Goal: Check status

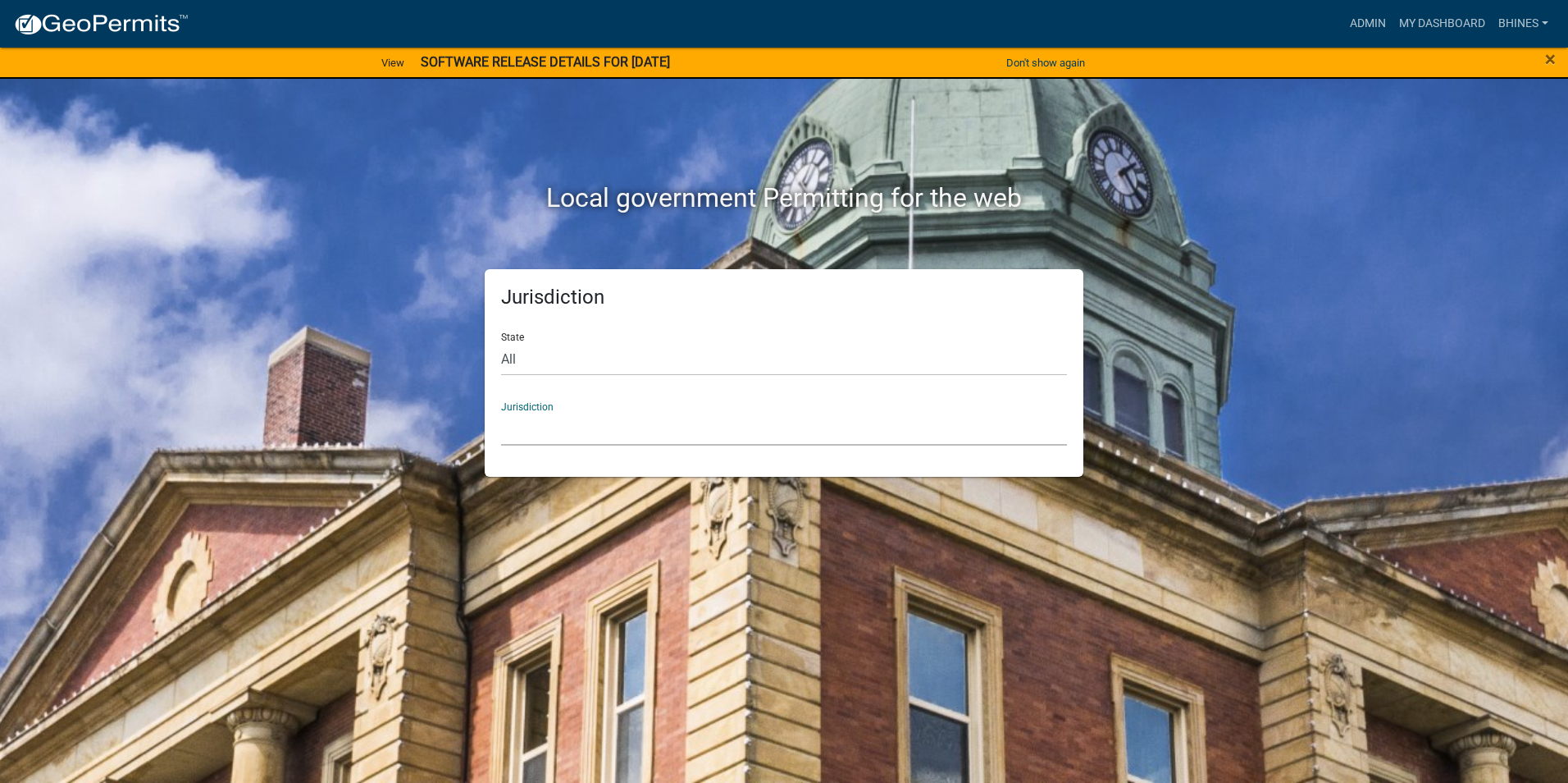
click at [755, 420] on select "[GEOGRAPHIC_DATA], [US_STATE] [GEOGRAPHIC_DATA], [US_STATE][PERSON_NAME][GEOGRA…" at bounding box center [784, 428] width 566 height 33
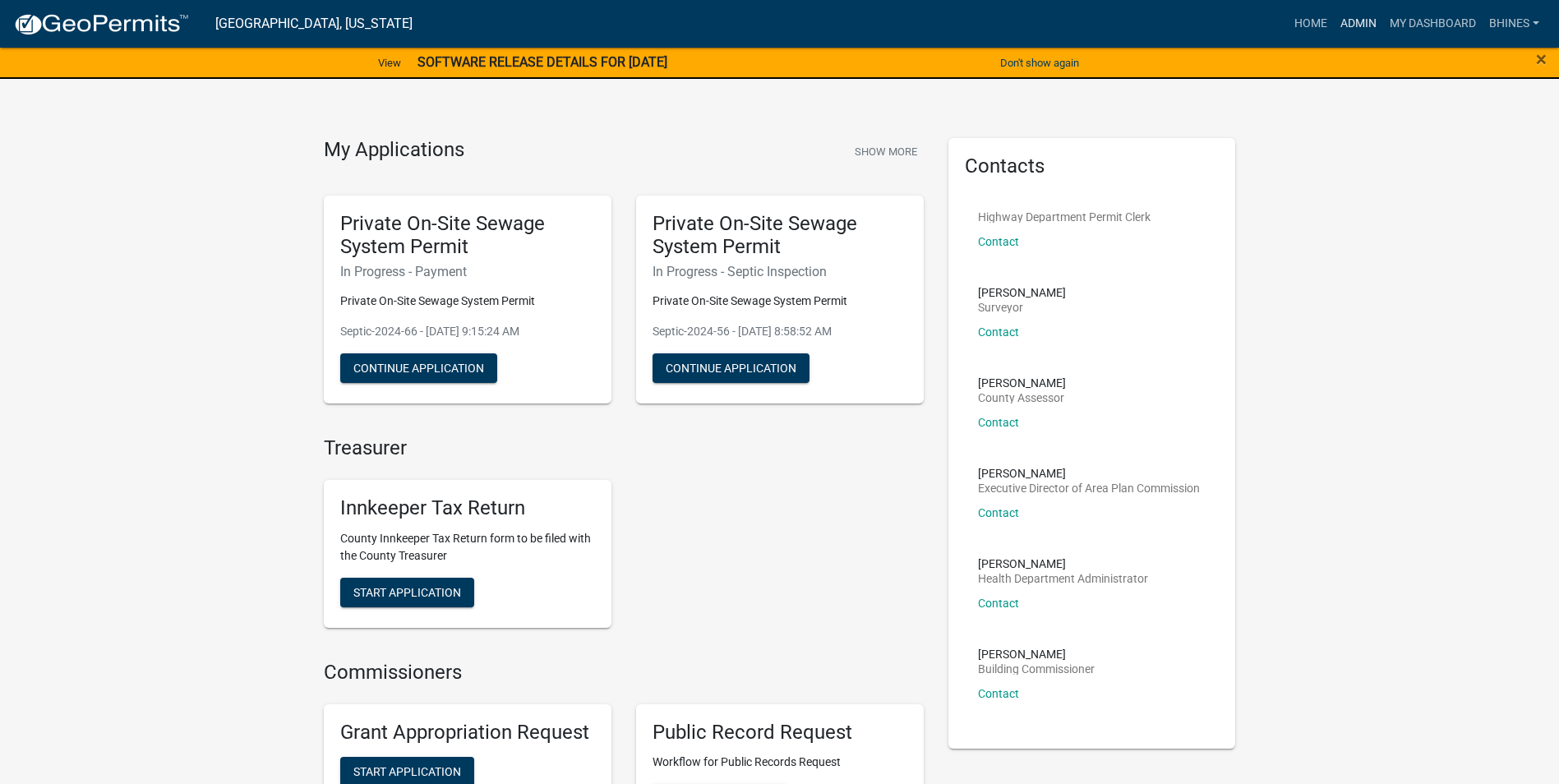
click at [1347, 26] on link "Admin" at bounding box center [1358, 24] width 50 height 32
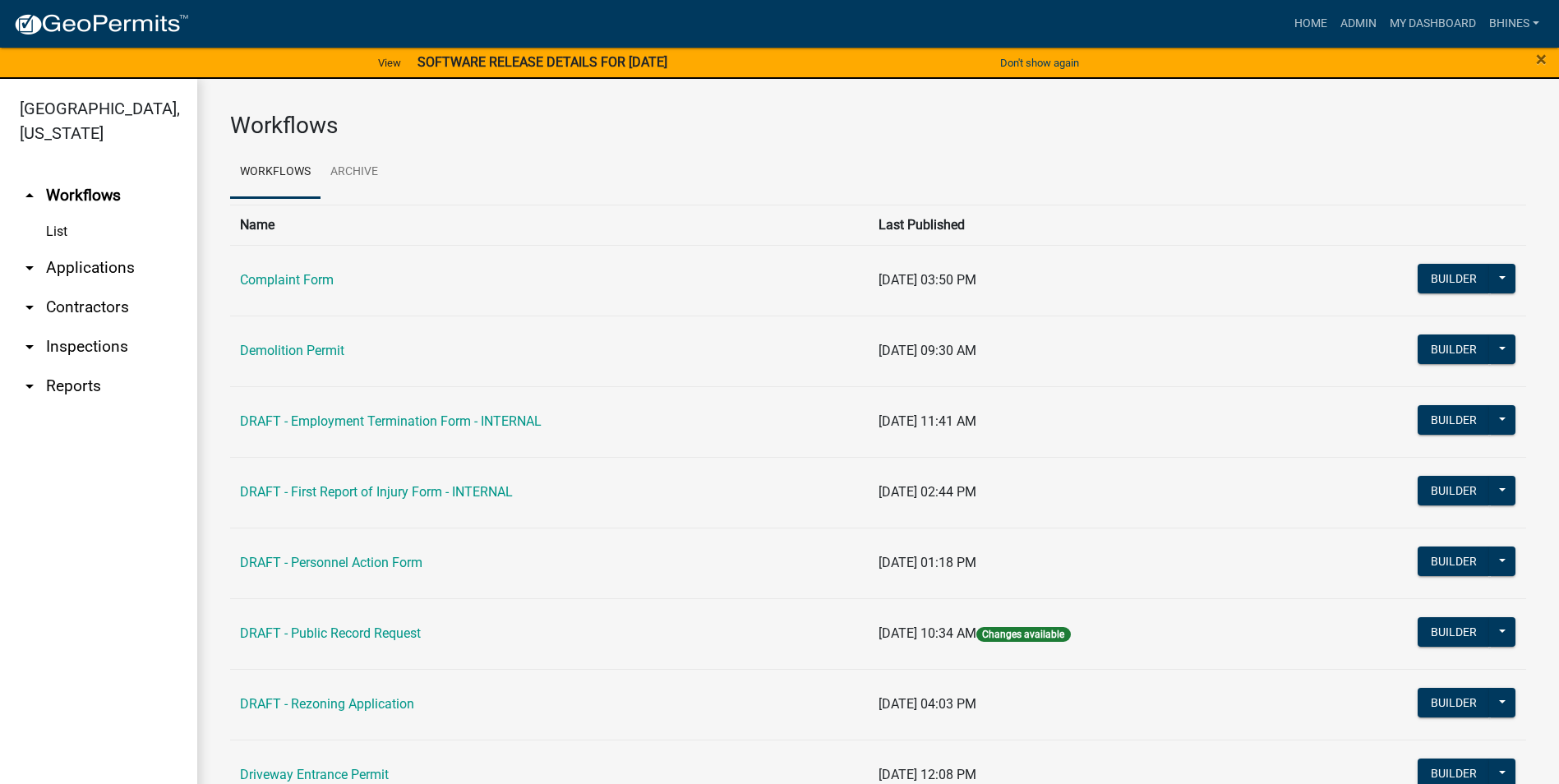
click at [82, 261] on link "arrow_drop_down Applications" at bounding box center [98, 268] width 198 height 39
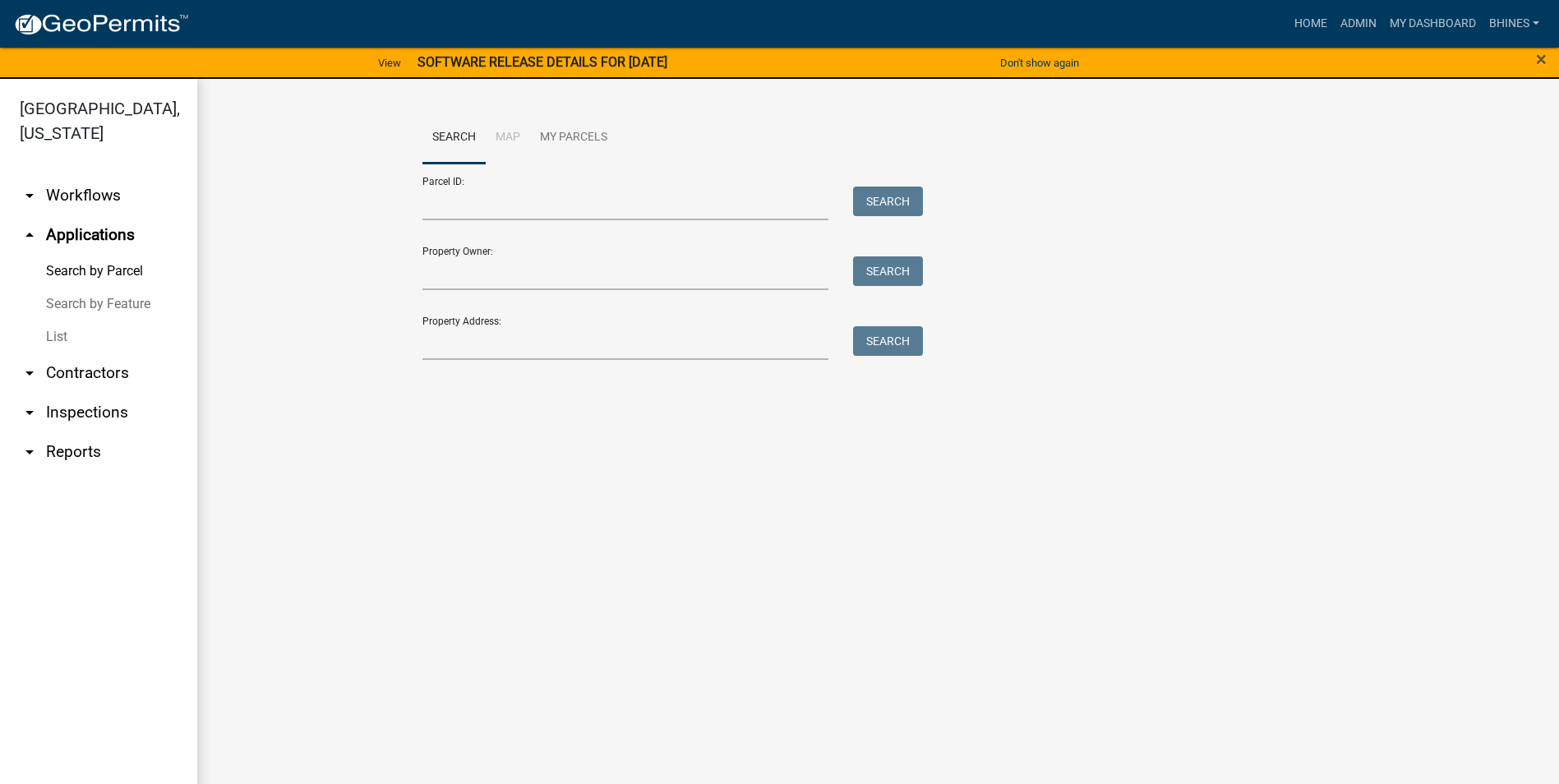
click at [54, 331] on link "List" at bounding box center [98, 337] width 198 height 32
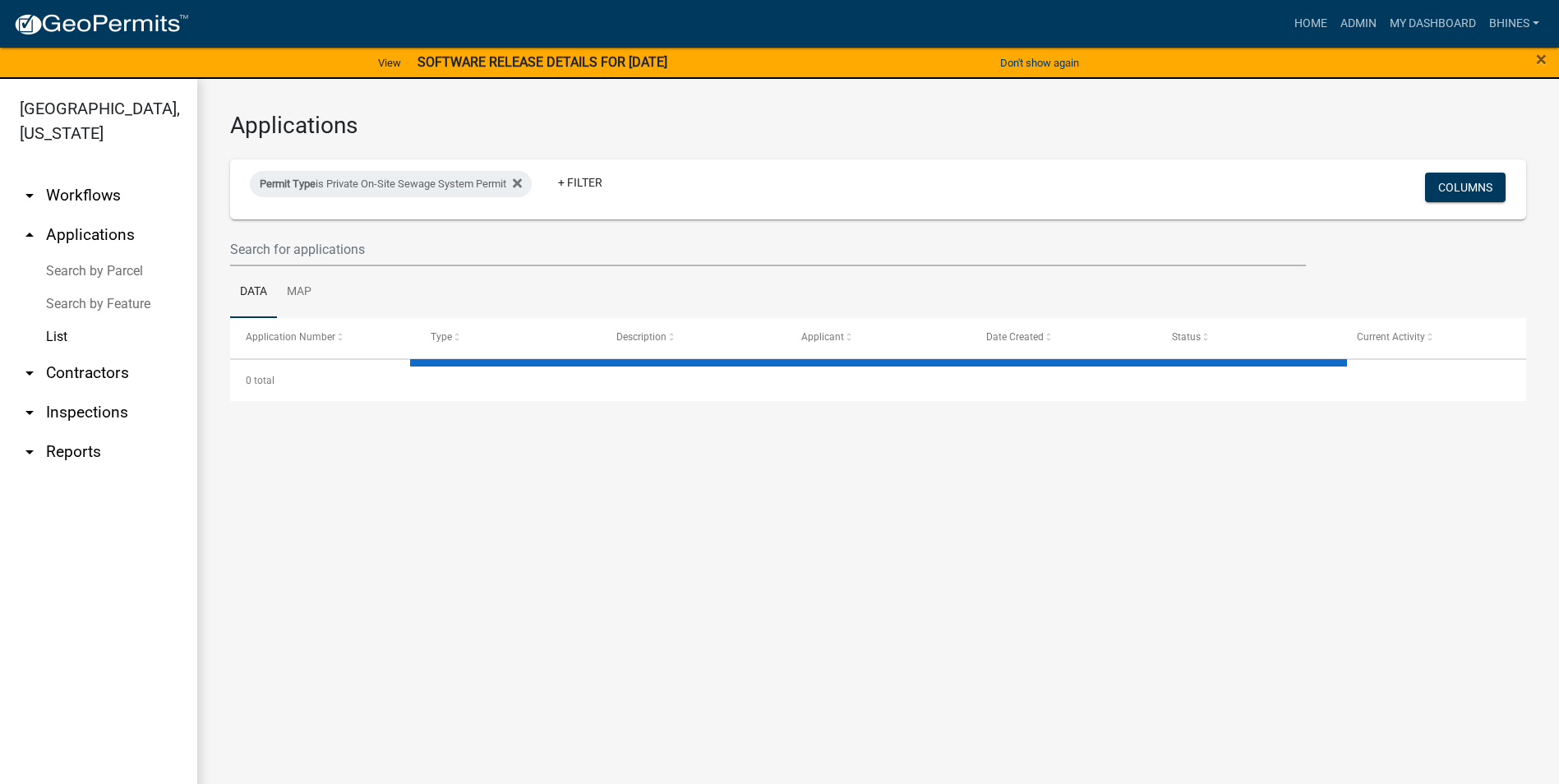
select select "3: 100"
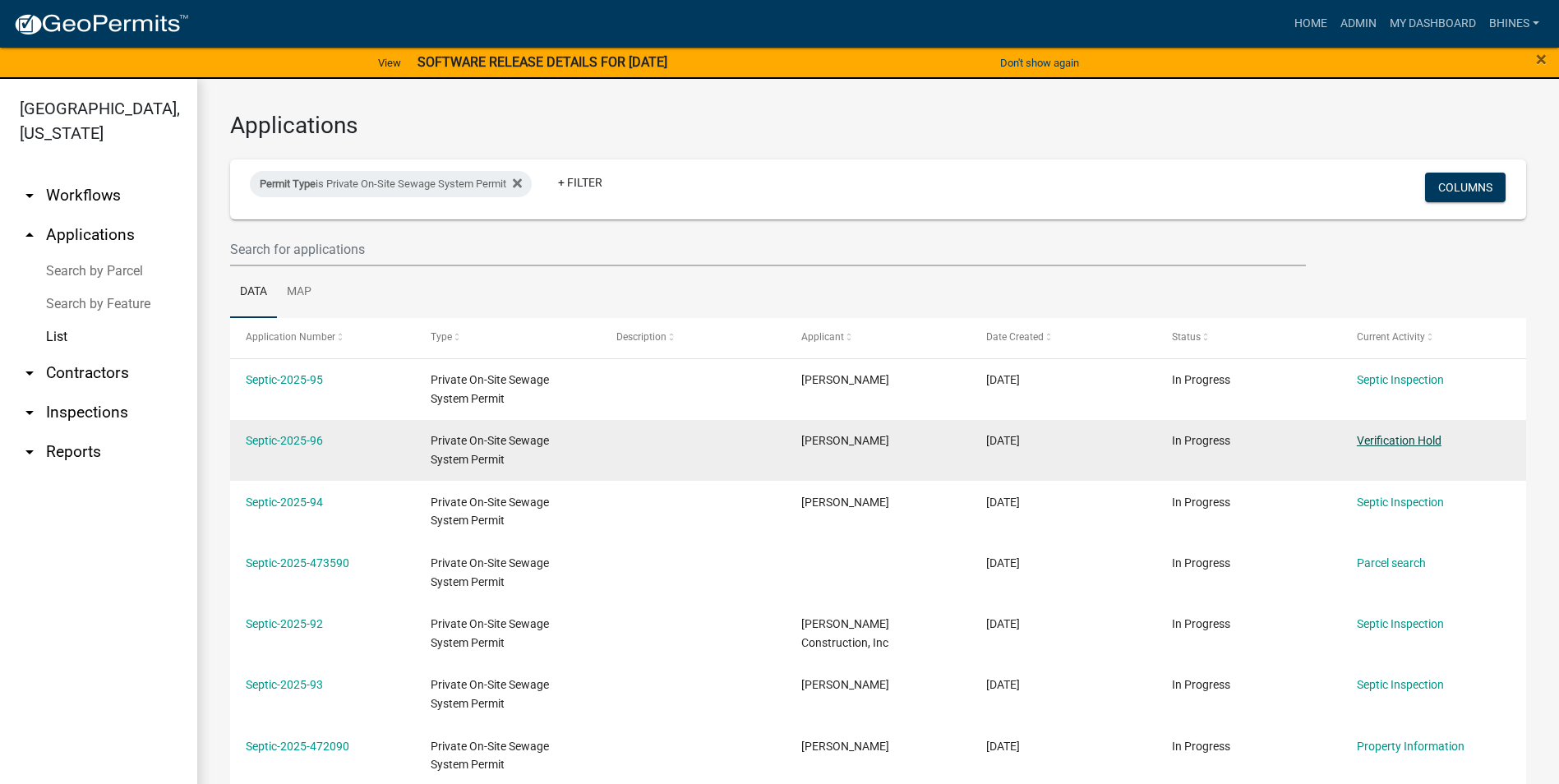
click at [1392, 433] on link "Verification Hold" at bounding box center [1398, 439] width 85 height 13
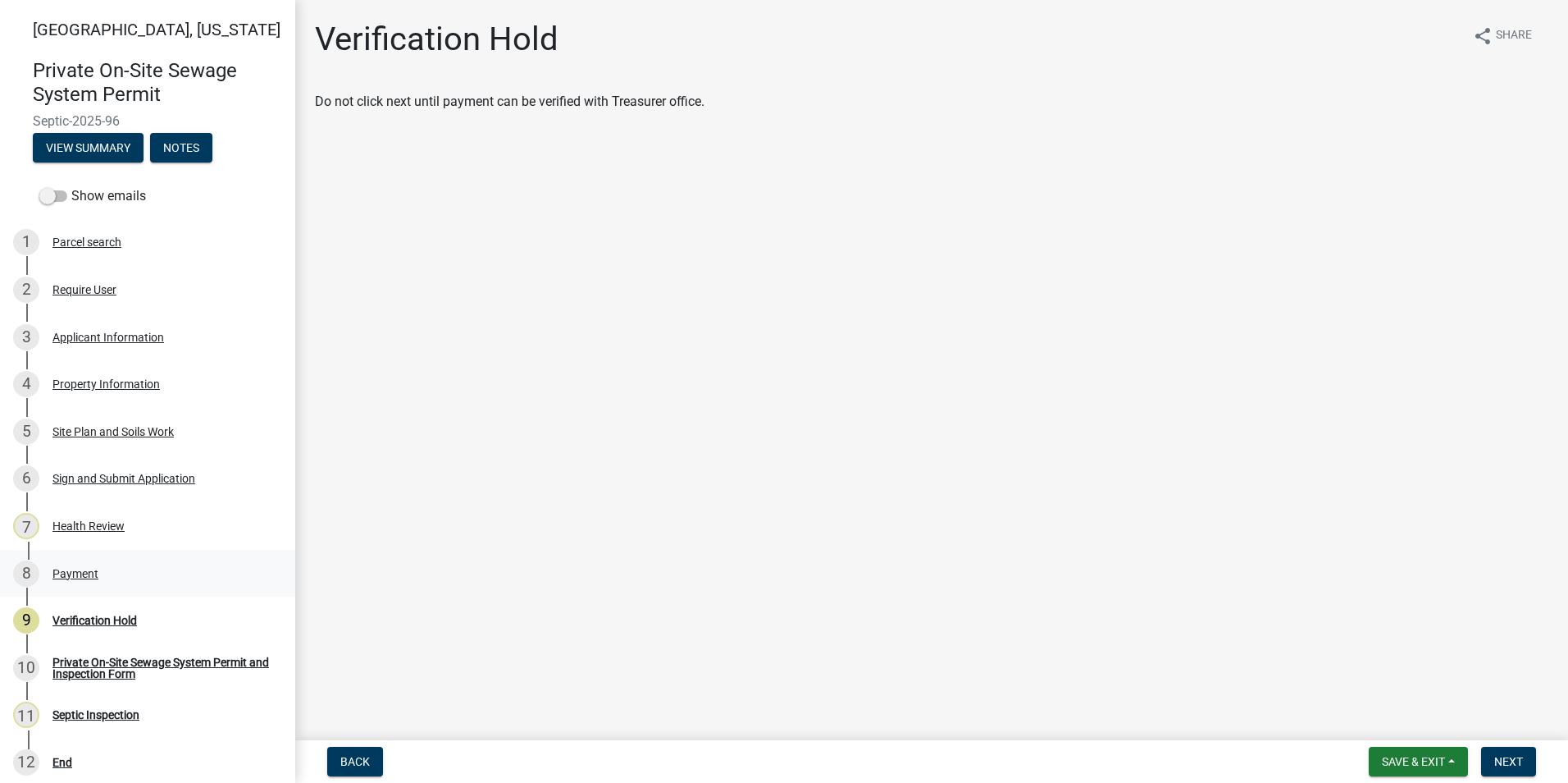
click at [79, 579] on div "Payment" at bounding box center [75, 573] width 46 height 11
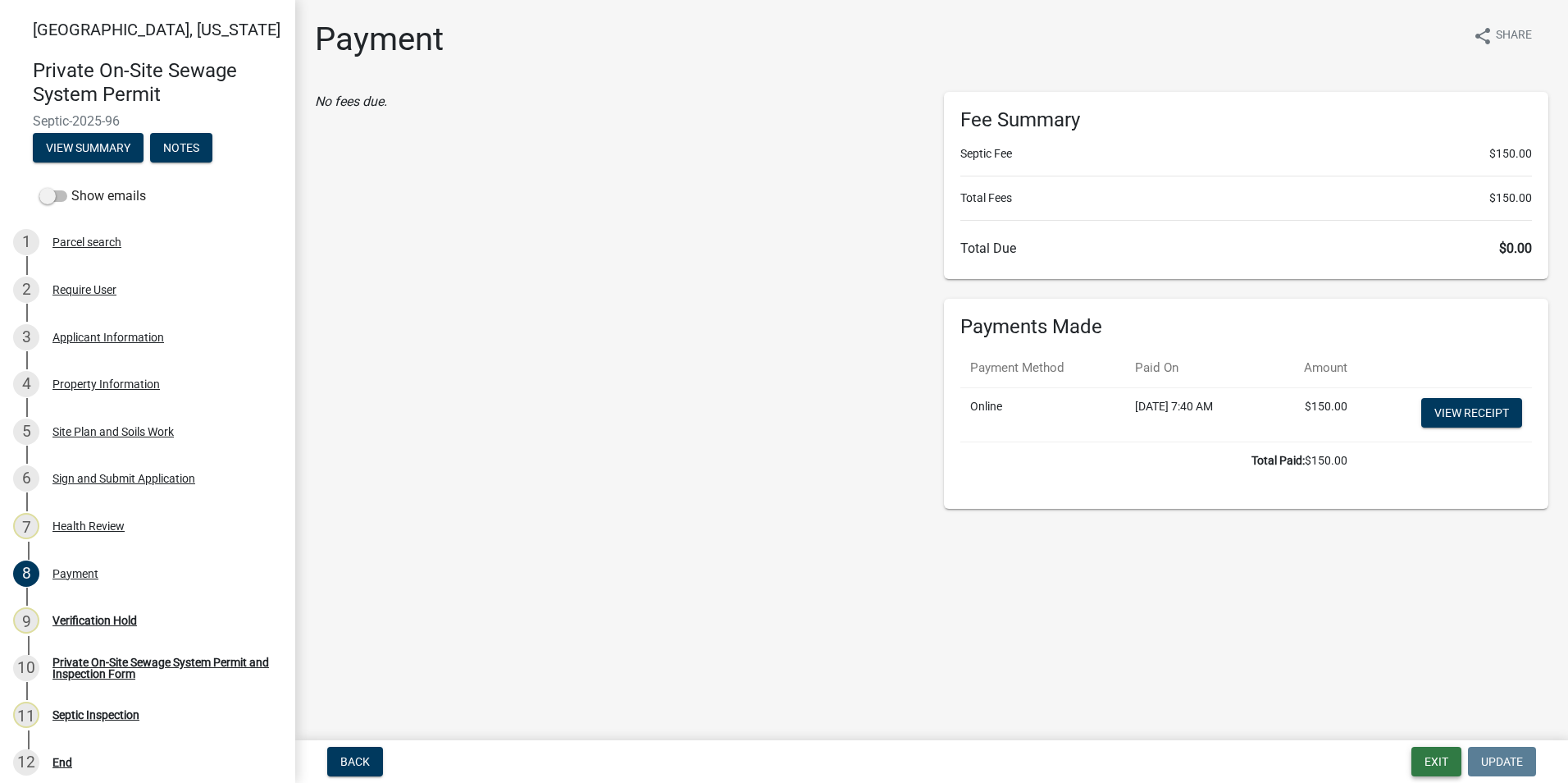
click at [1423, 760] on button "Exit" at bounding box center [1436, 761] width 50 height 30
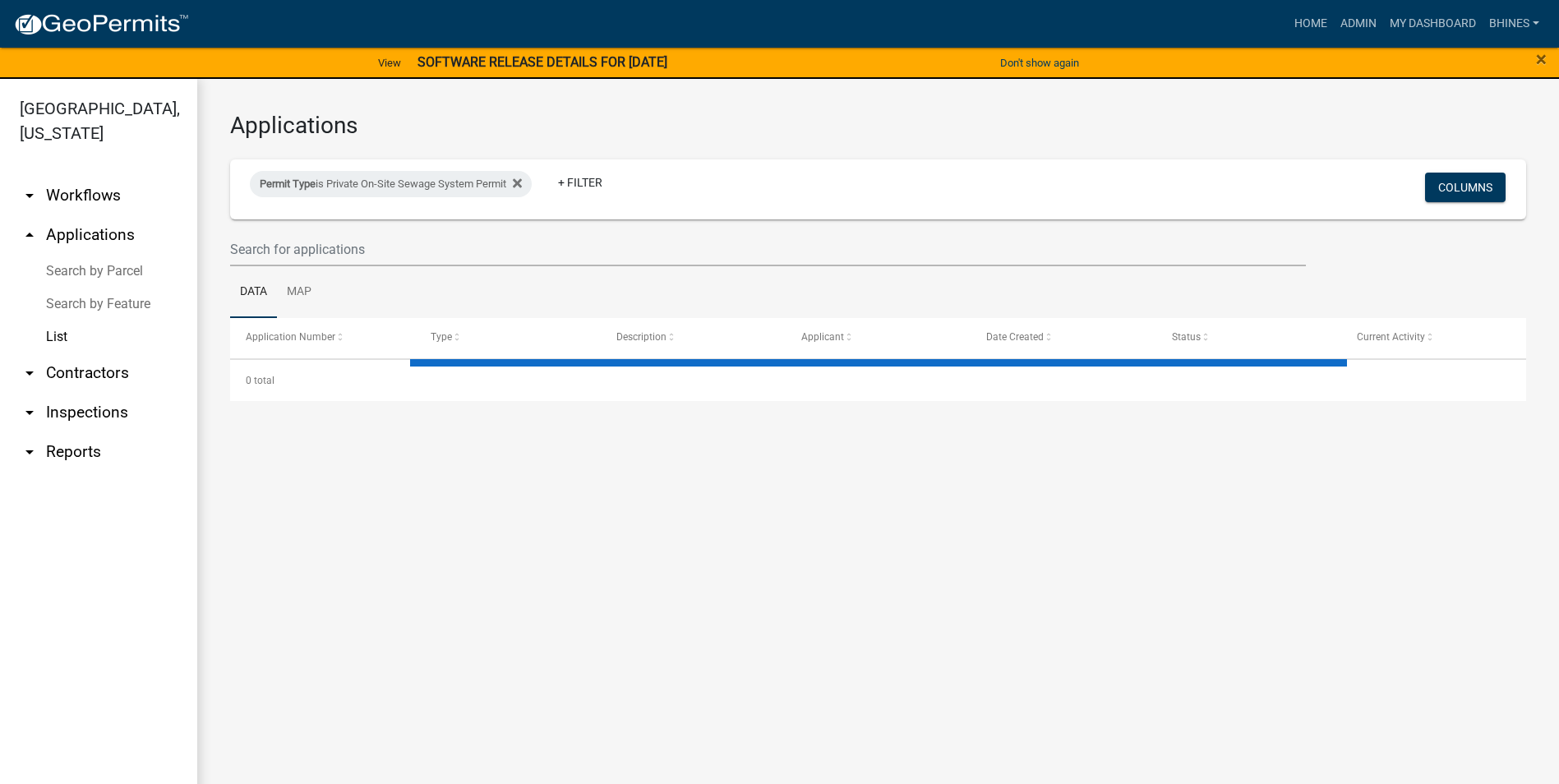
select select "3: 100"
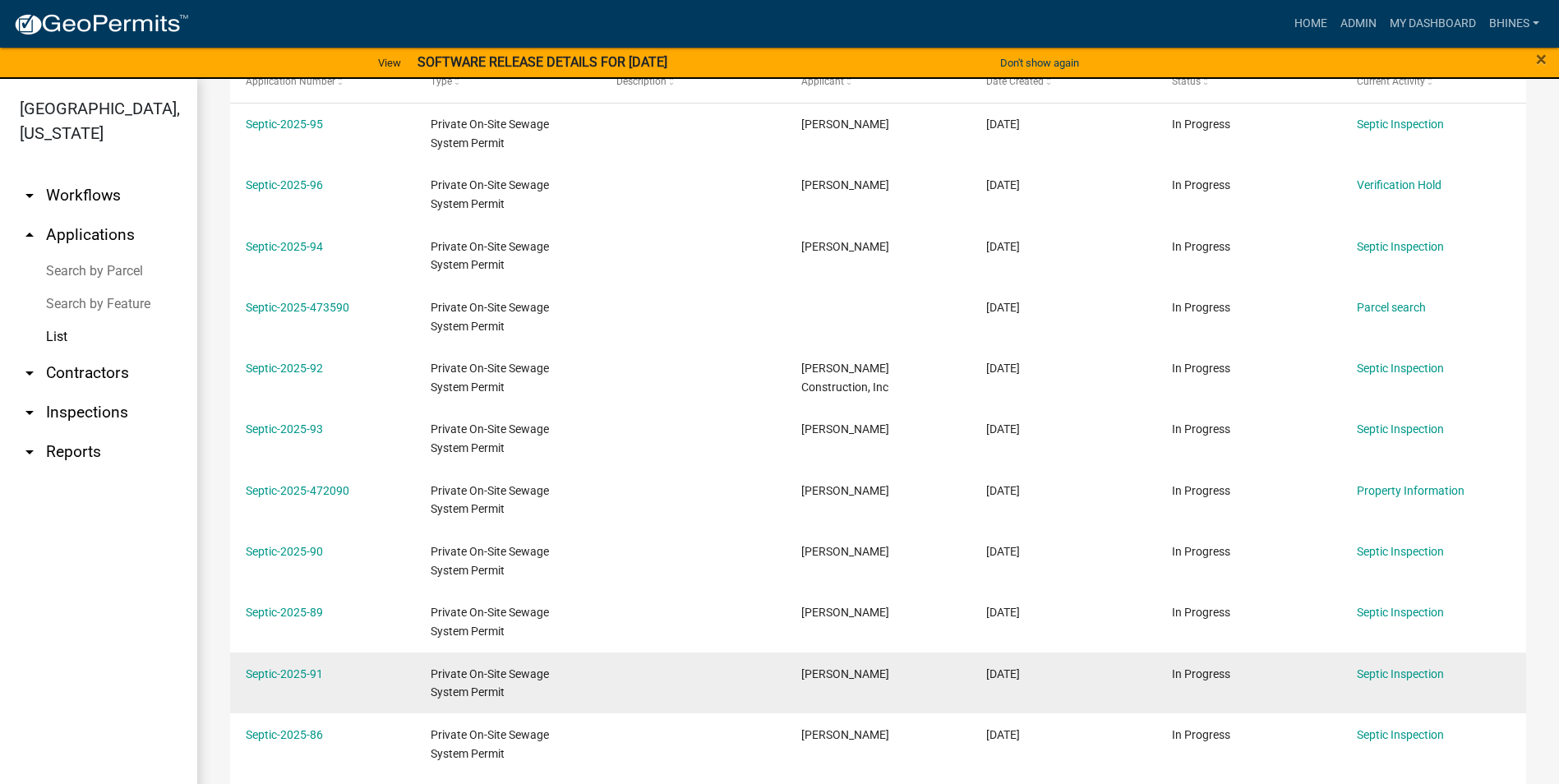
scroll to position [82, 0]
